Goal: Use online tool/utility: Utilize a website feature to perform a specific function

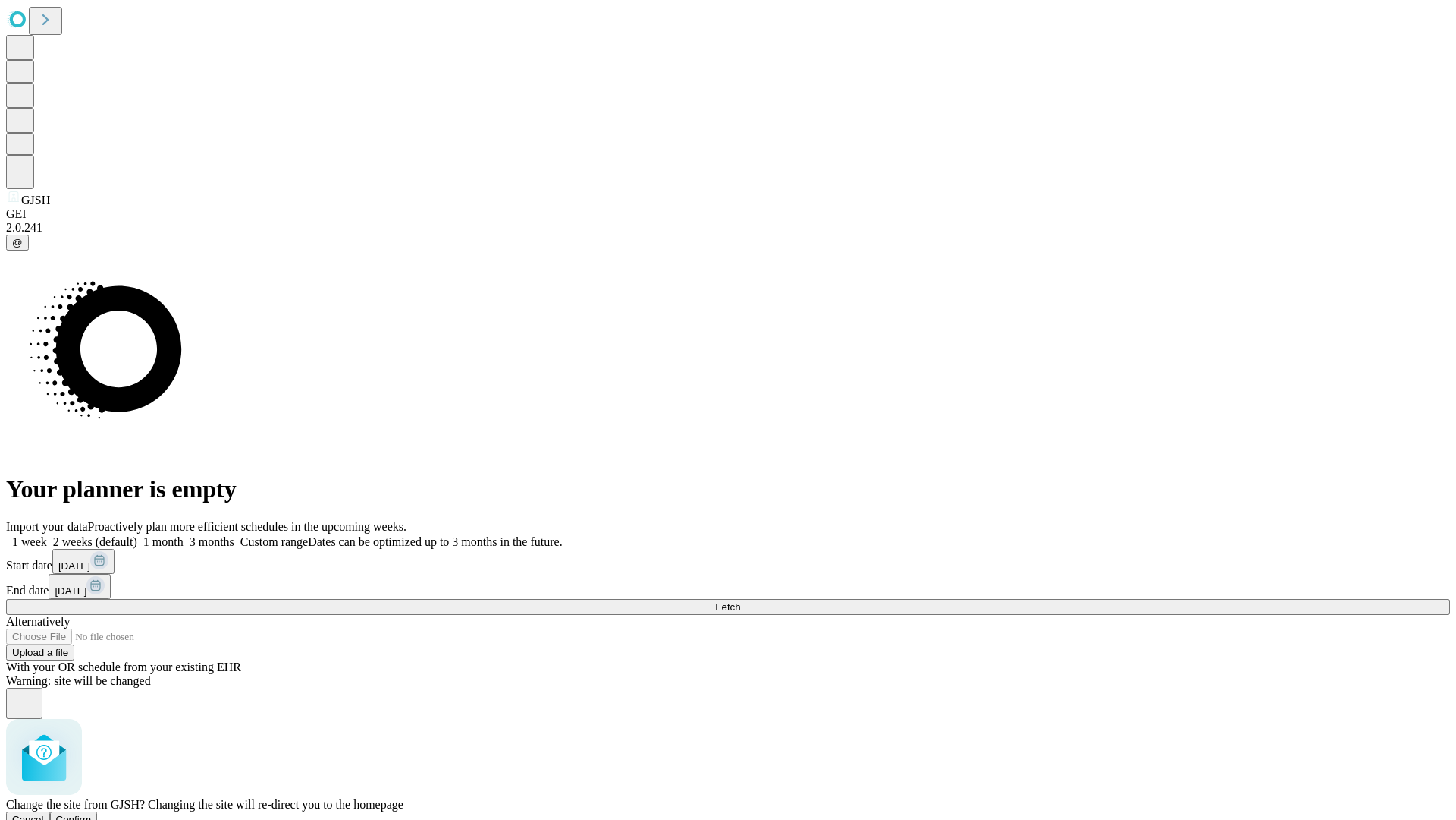
click at [92, 814] on span "Confirm" at bounding box center [74, 819] width 36 height 11
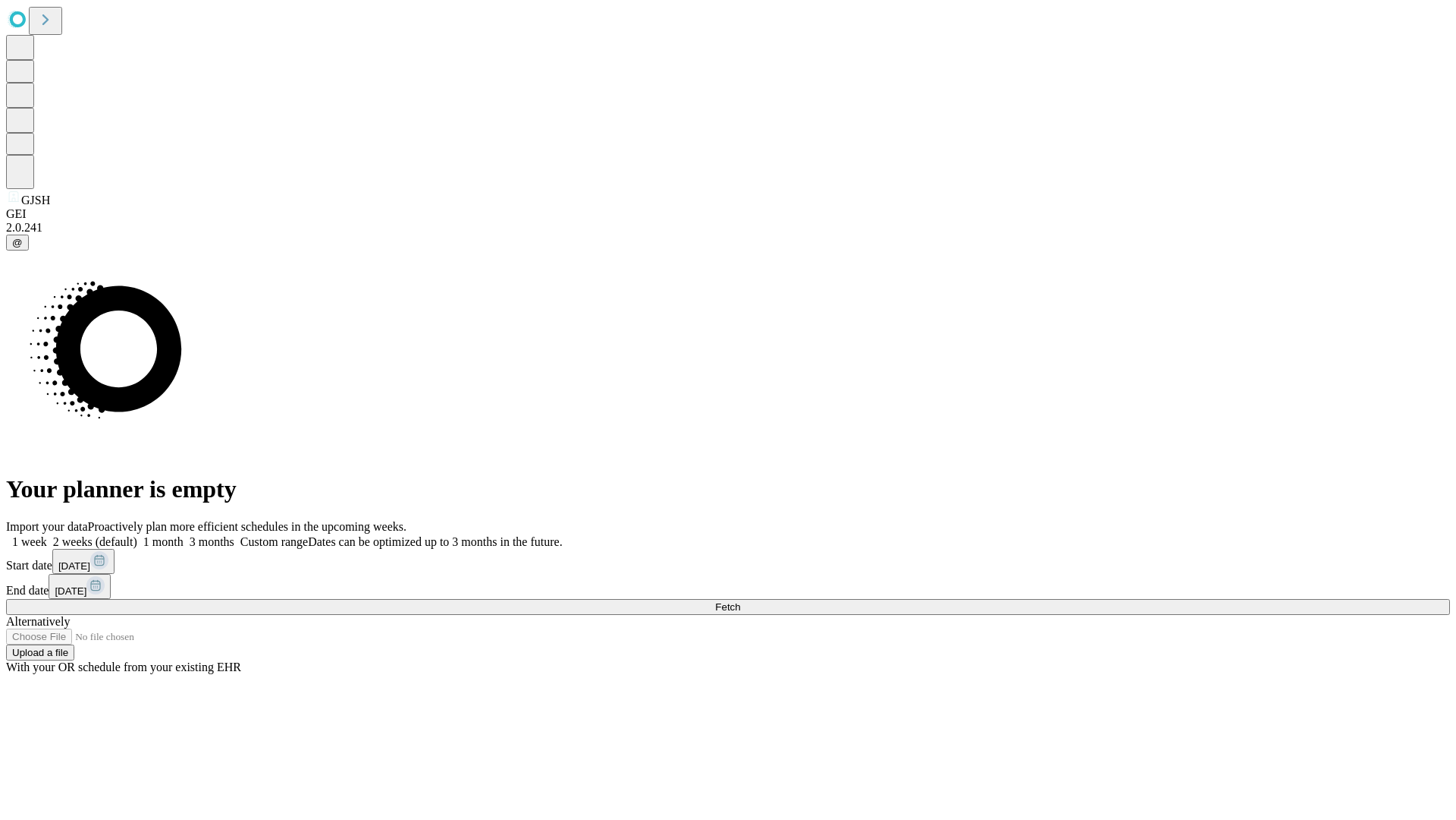
click at [47, 535] on label "1 week" at bounding box center [27, 541] width 41 height 13
click at [740, 601] on span "Fetch" at bounding box center [728, 606] width 25 height 11
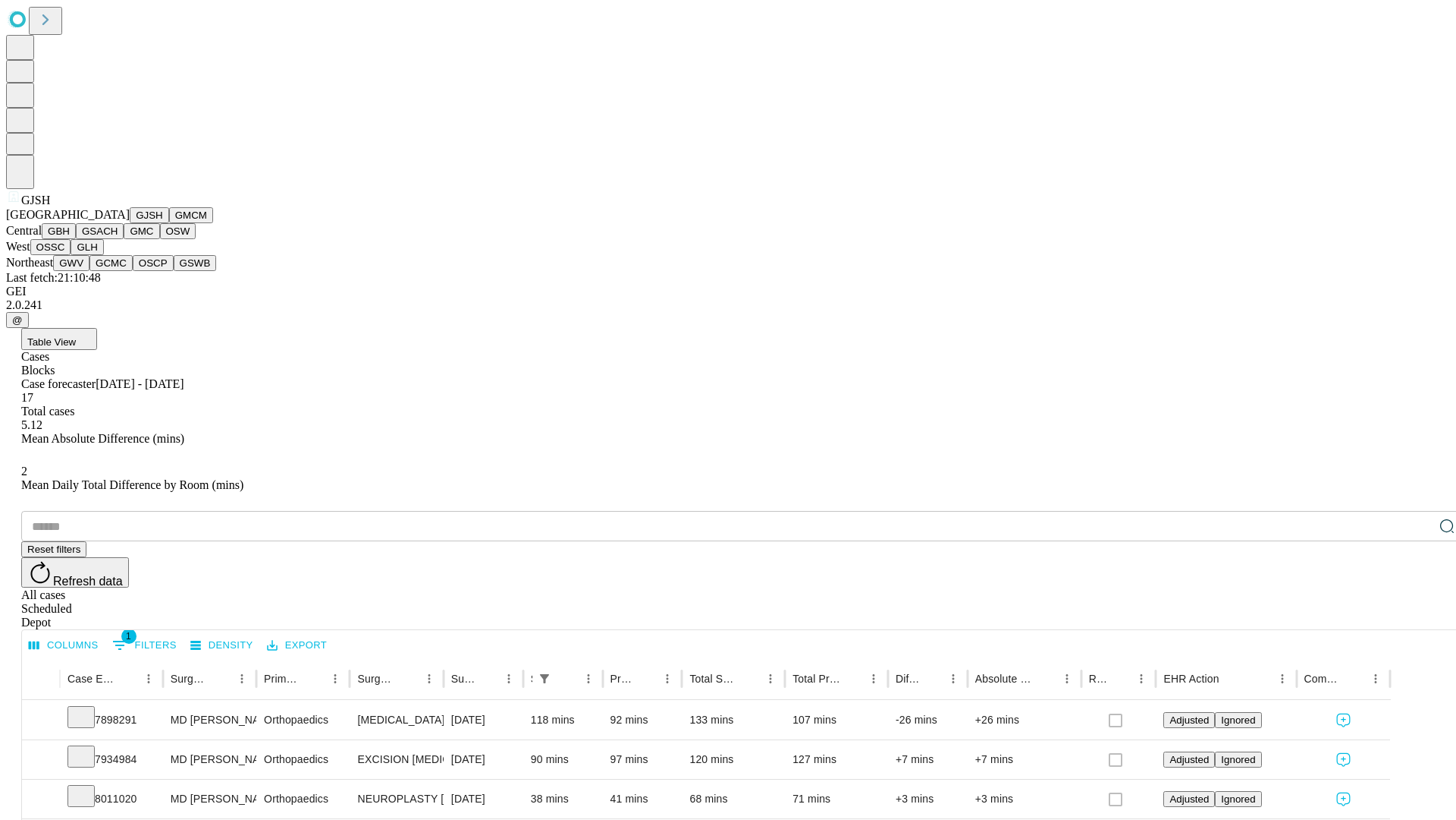
click at [169, 223] on button "GMCM" at bounding box center [191, 214] width 44 height 16
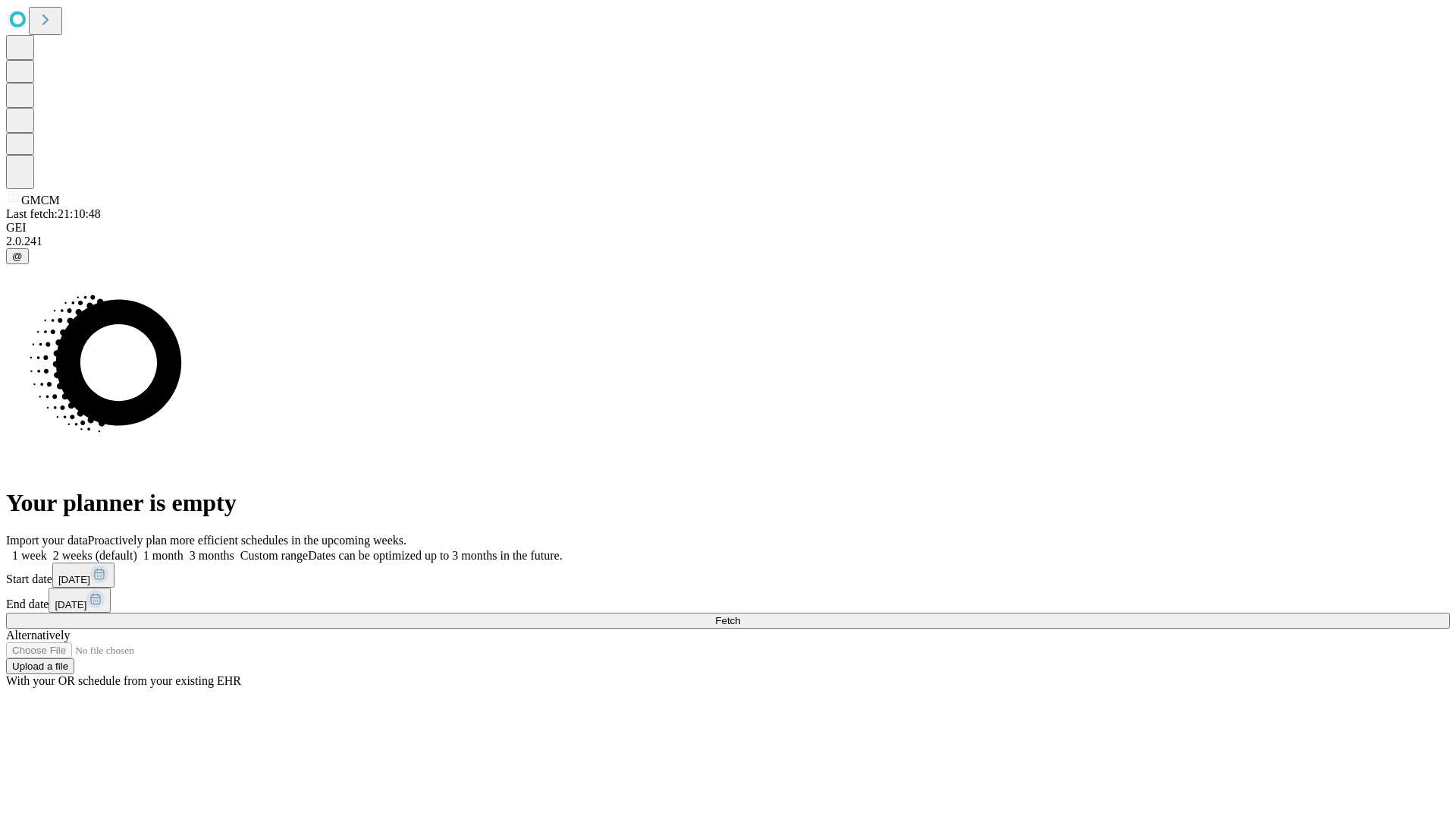
click at [47, 549] on label "1 week" at bounding box center [27, 555] width 41 height 13
click at [740, 615] on span "Fetch" at bounding box center [728, 620] width 25 height 11
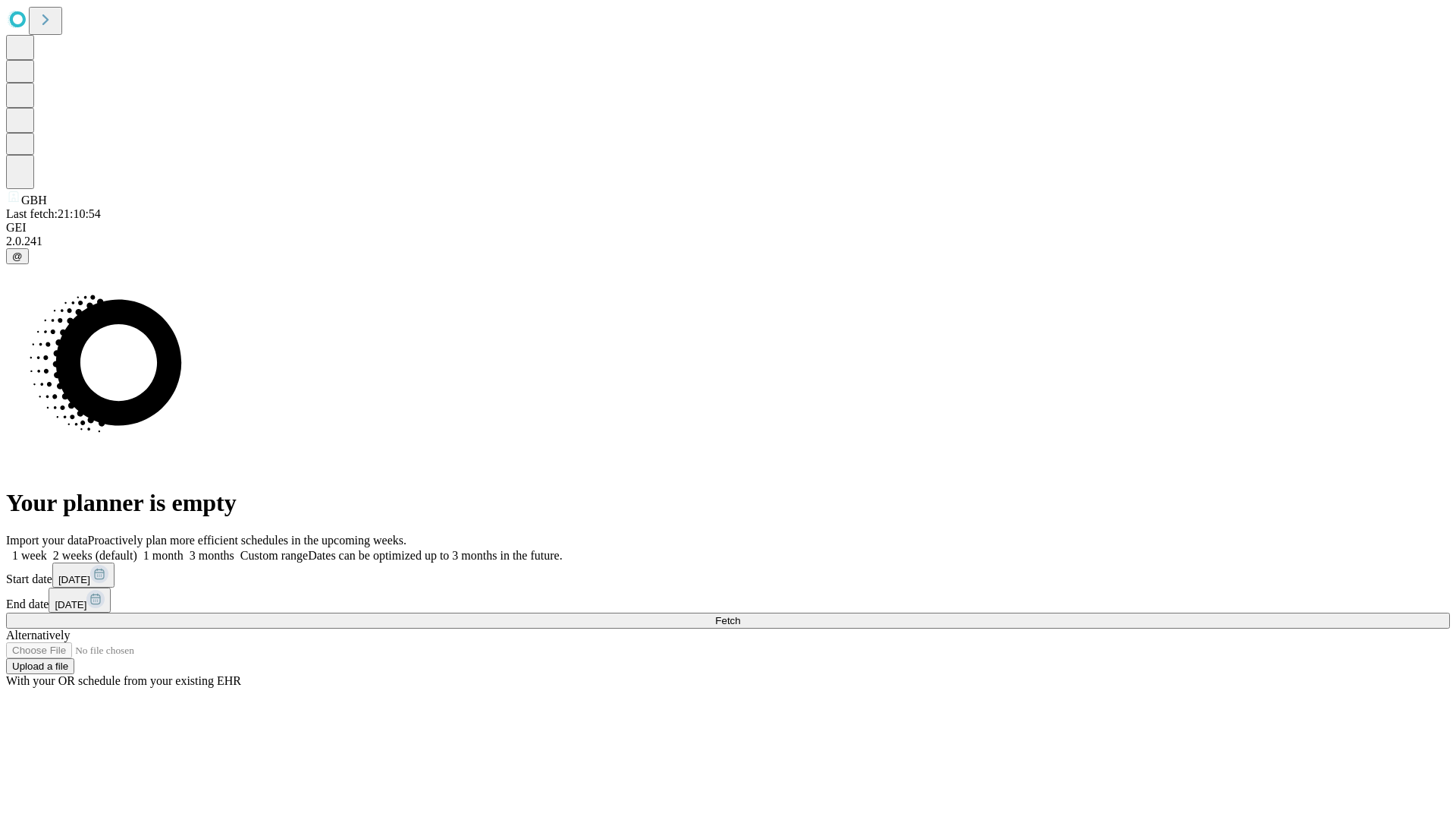
click at [47, 549] on label "1 week" at bounding box center [27, 555] width 41 height 13
click at [740, 615] on span "Fetch" at bounding box center [728, 620] width 25 height 11
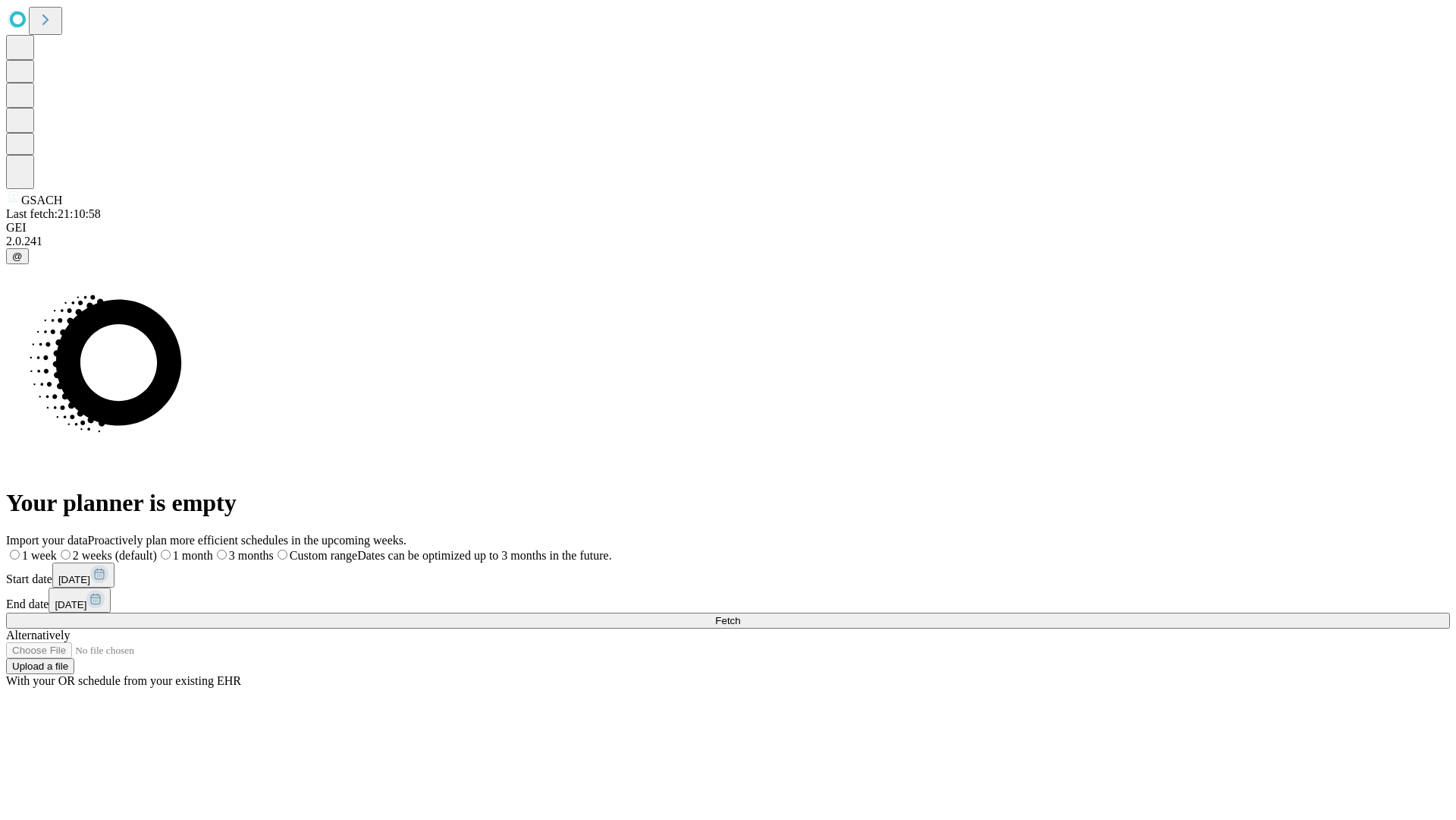
click at [57, 549] on label "1 week" at bounding box center [31, 555] width 51 height 13
click at [740, 615] on span "Fetch" at bounding box center [728, 620] width 25 height 11
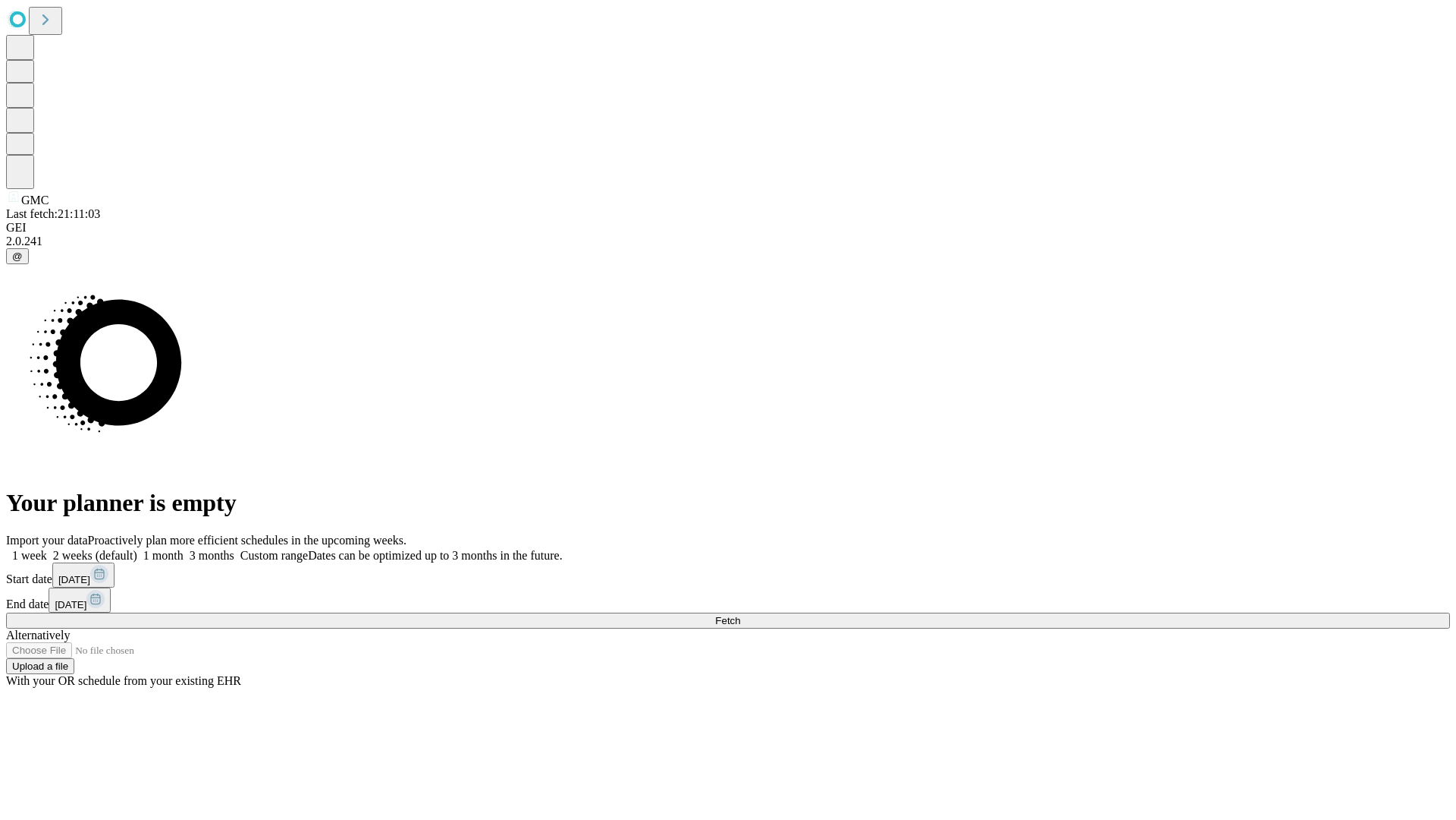
click at [47, 549] on label "1 week" at bounding box center [27, 555] width 41 height 13
click at [740, 615] on span "Fetch" at bounding box center [728, 620] width 25 height 11
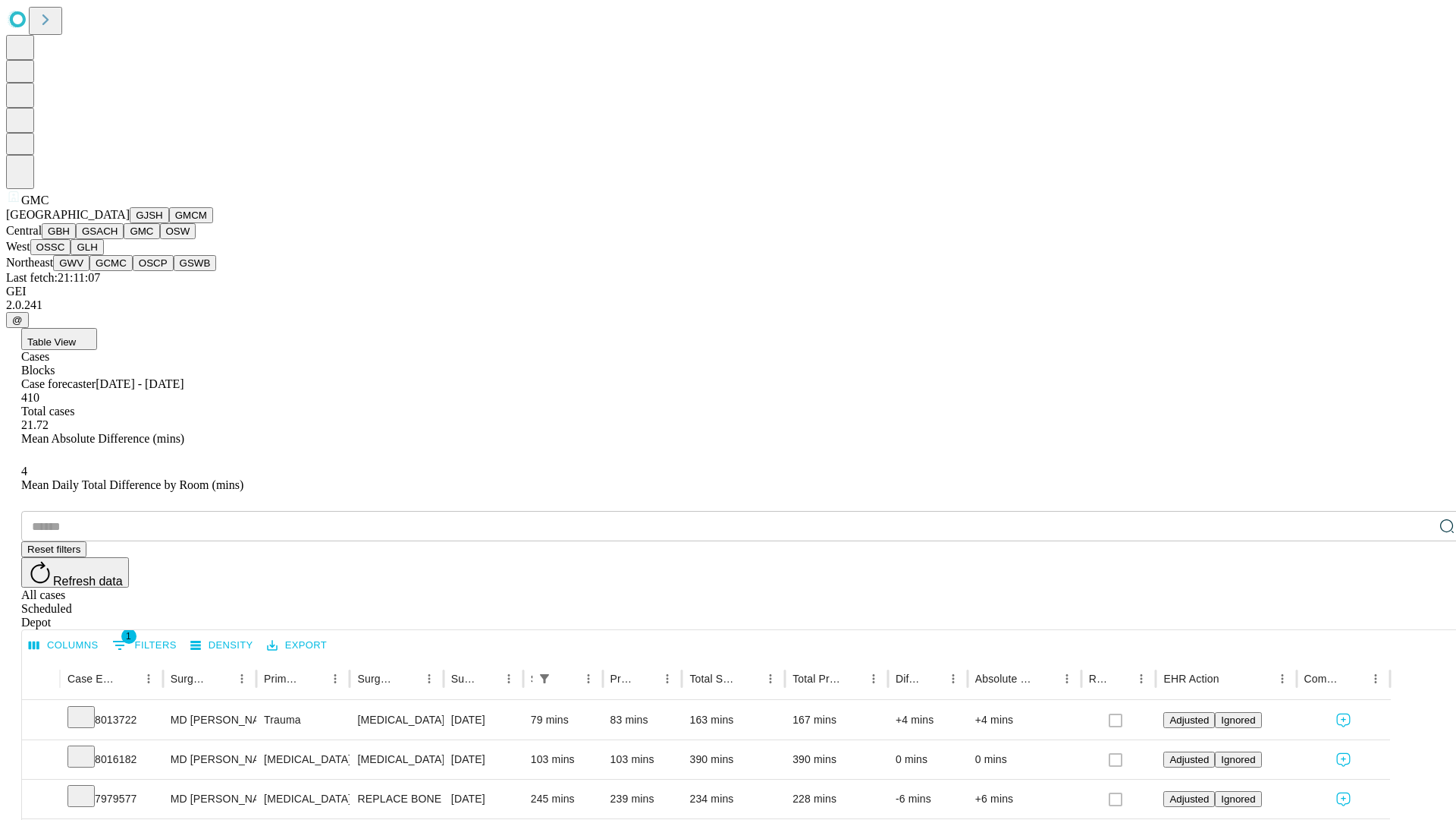
click at [160, 239] on button "OSW" at bounding box center [178, 230] width 37 height 16
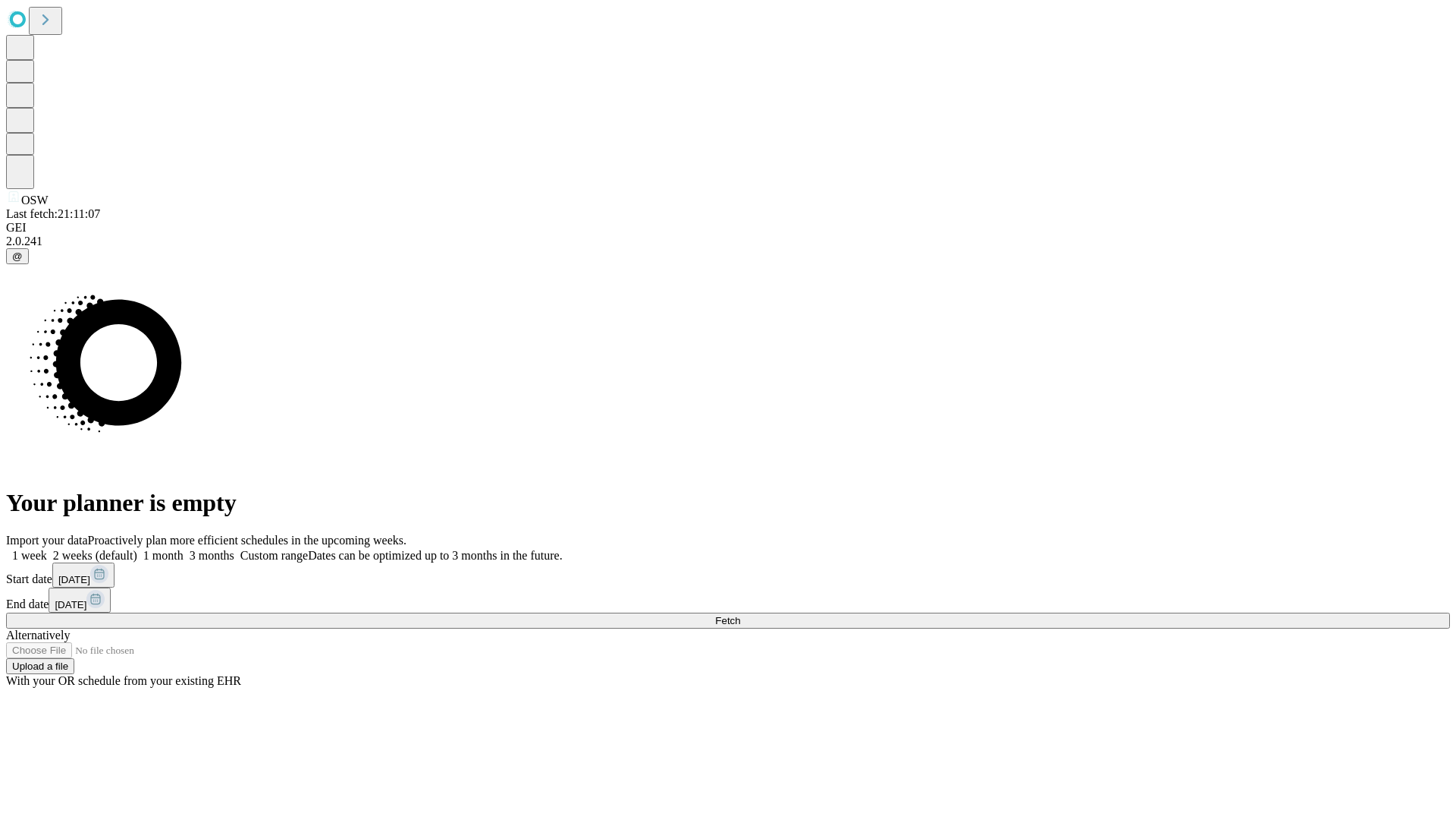
click at [47, 549] on label "1 week" at bounding box center [27, 555] width 41 height 13
click at [740, 615] on span "Fetch" at bounding box center [728, 620] width 25 height 11
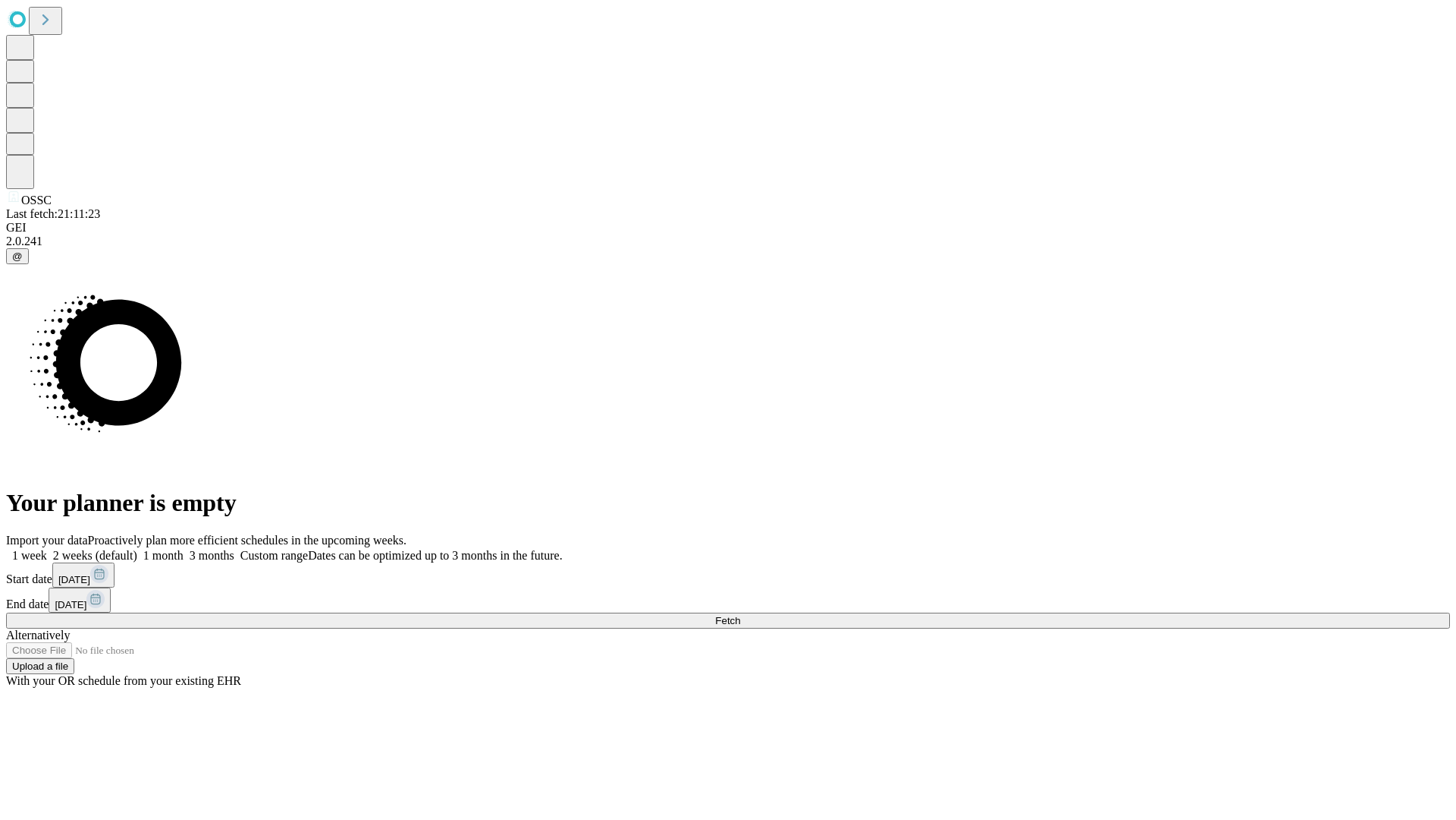
click at [47, 549] on label "1 week" at bounding box center [27, 555] width 41 height 13
click at [740, 615] on span "Fetch" at bounding box center [728, 620] width 25 height 11
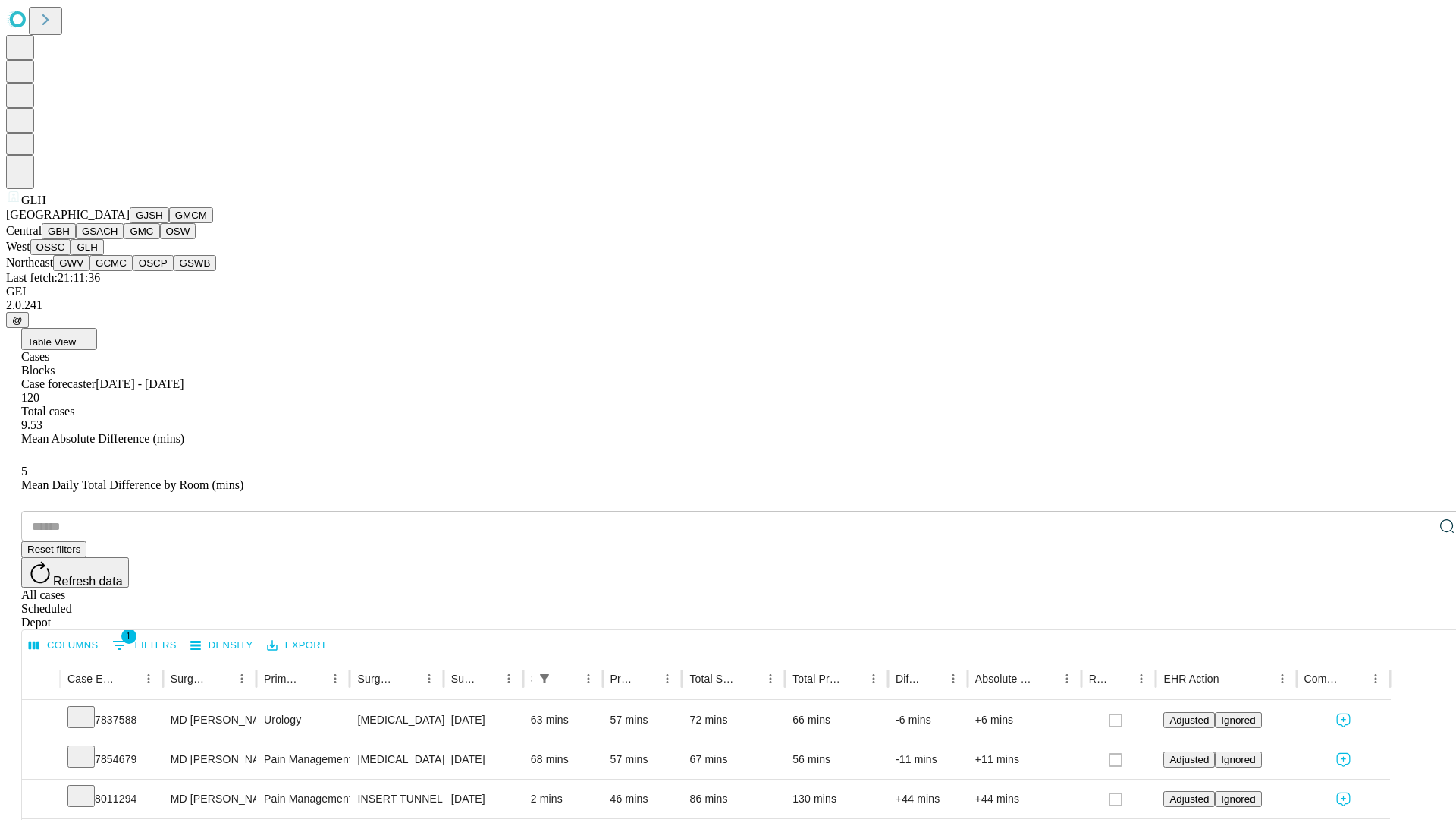
click at [89, 271] on button "GWV" at bounding box center [72, 262] width 37 height 16
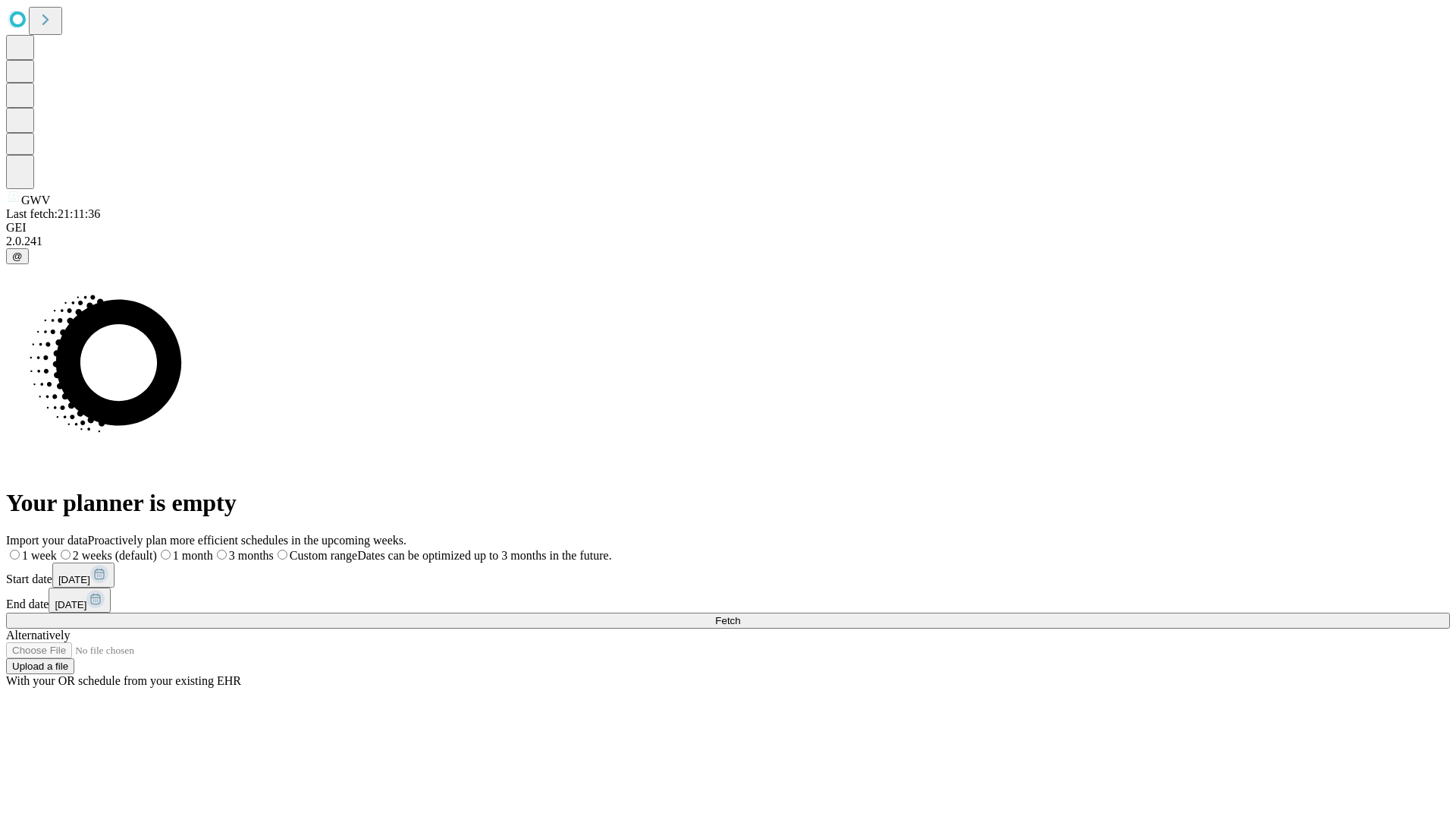
click at [57, 549] on label "1 week" at bounding box center [31, 555] width 51 height 13
click at [740, 615] on span "Fetch" at bounding box center [728, 620] width 25 height 11
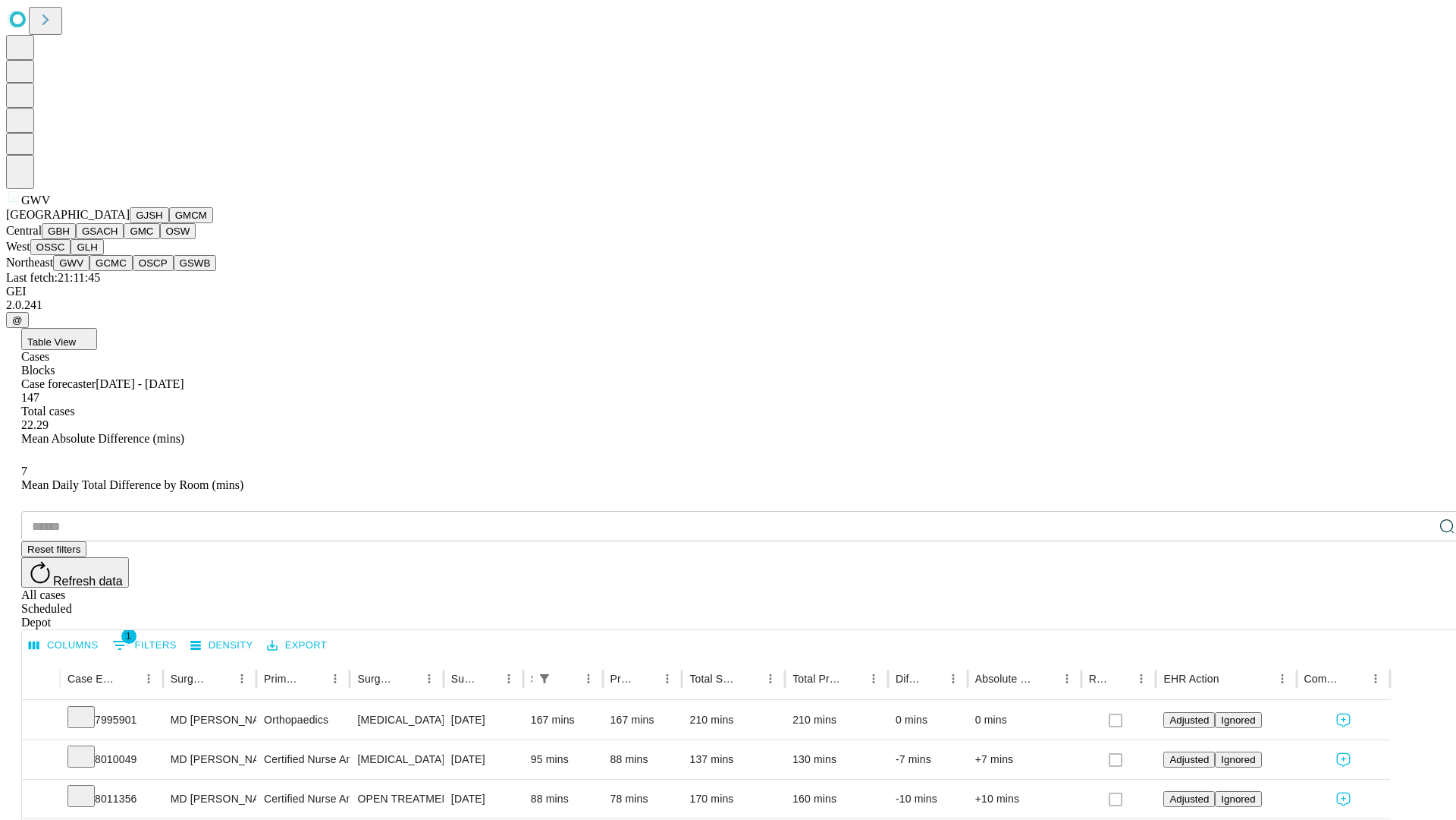
click at [118, 271] on button "GCMC" at bounding box center [110, 262] width 43 height 16
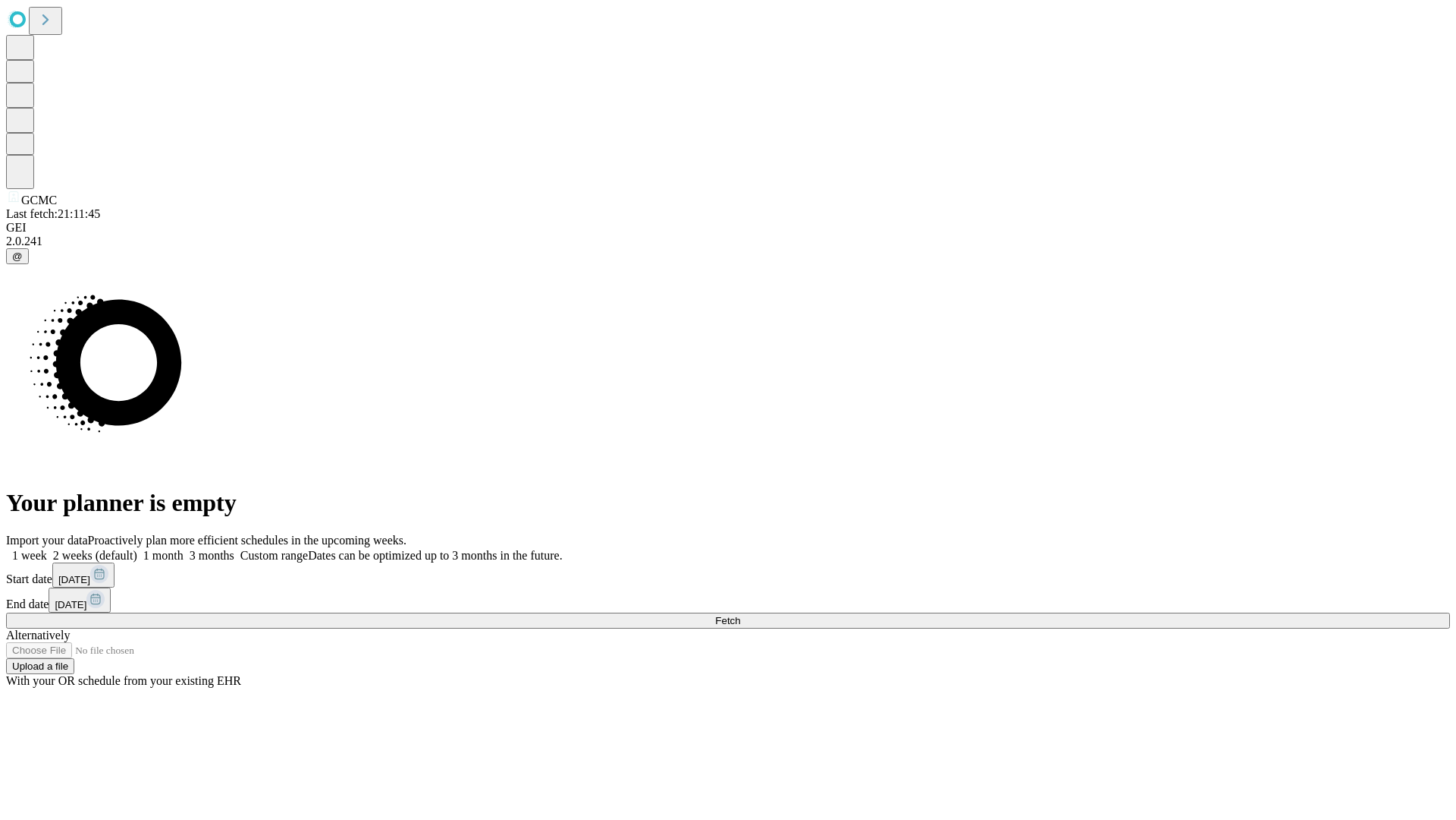
click at [47, 549] on label "1 week" at bounding box center [27, 555] width 41 height 13
click at [740, 615] on span "Fetch" at bounding box center [728, 620] width 25 height 11
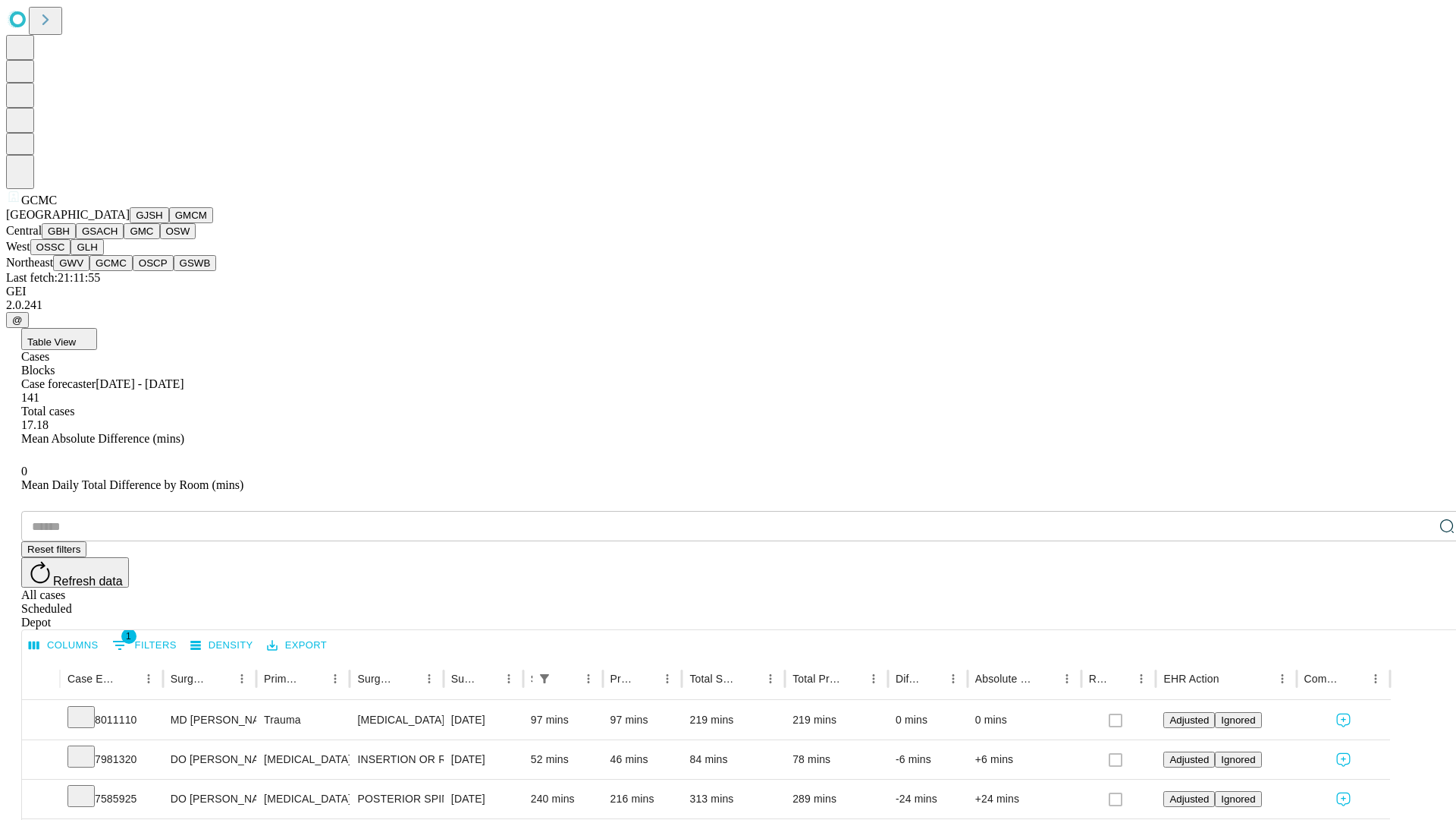
click at [132, 271] on button "OSCP" at bounding box center [153, 262] width 41 height 16
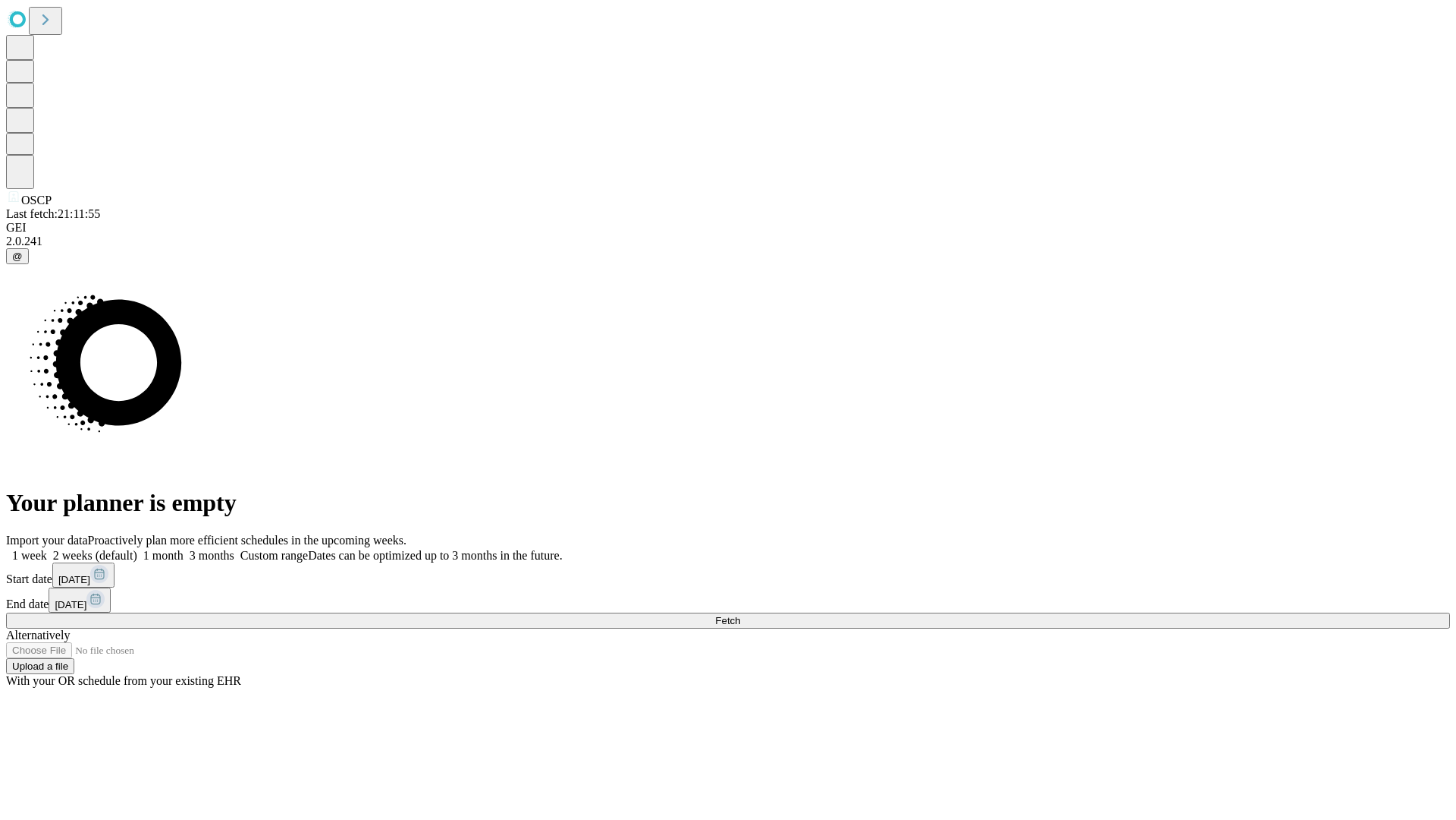
click at [740, 615] on span "Fetch" at bounding box center [728, 620] width 25 height 11
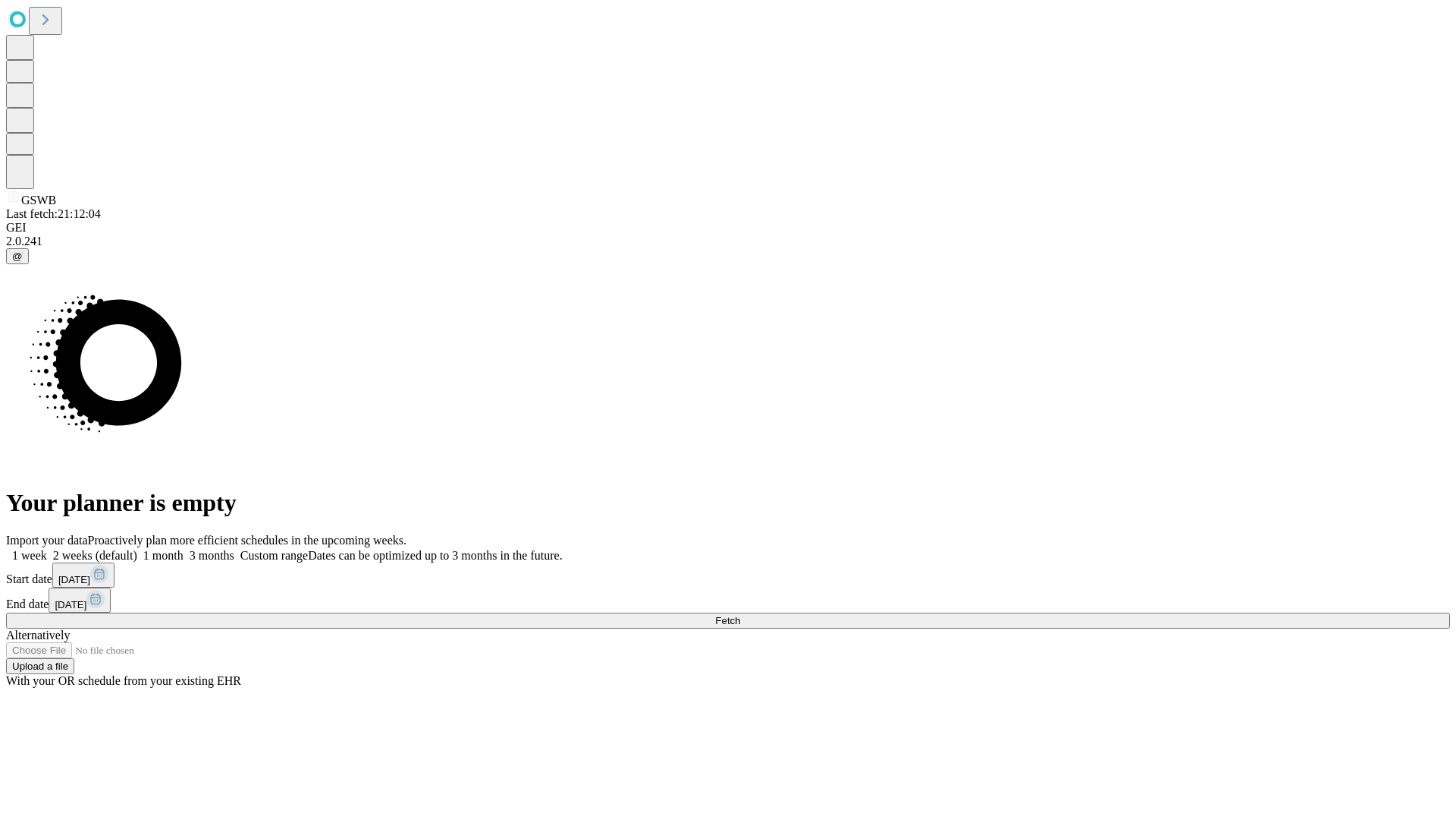
click at [47, 549] on label "1 week" at bounding box center [27, 555] width 41 height 13
click at [740, 615] on span "Fetch" at bounding box center [728, 620] width 25 height 11
